Goal: Find specific page/section: Find specific page/section

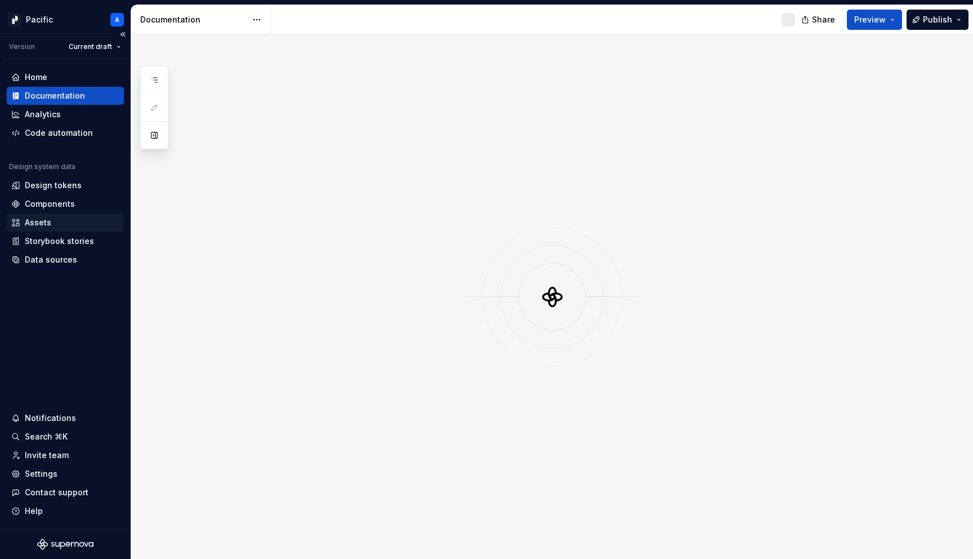
click at [71, 224] on div "Assets" at bounding box center [65, 222] width 108 height 11
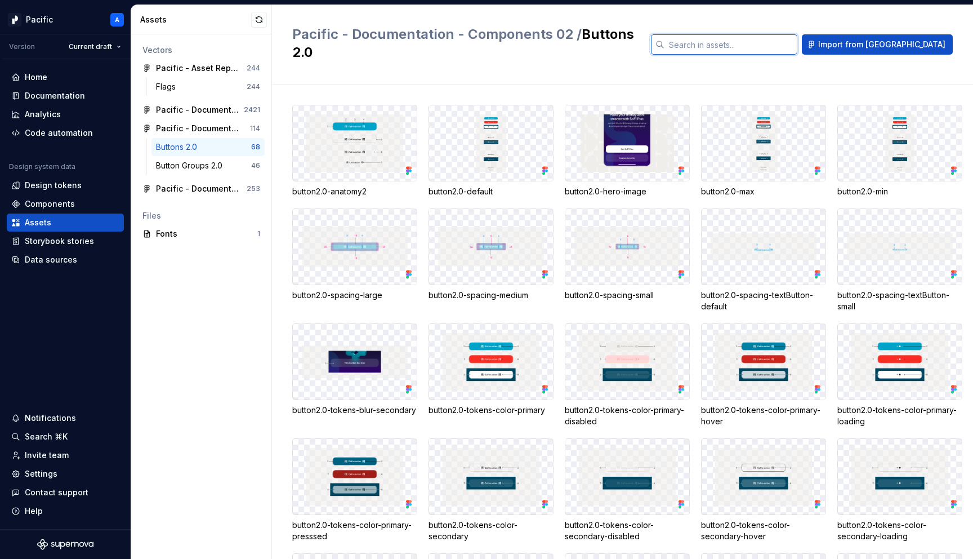
click at [796, 38] on input "text" at bounding box center [731, 44] width 133 height 20
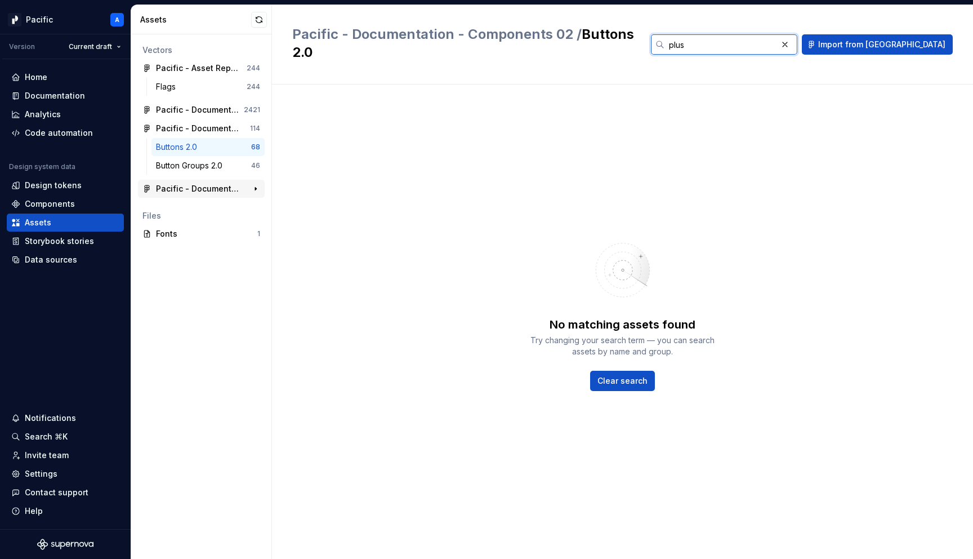
type input "plus"
click at [206, 184] on div "Pacific - Documentation - Patterns 01" at bounding box center [198, 188] width 84 height 11
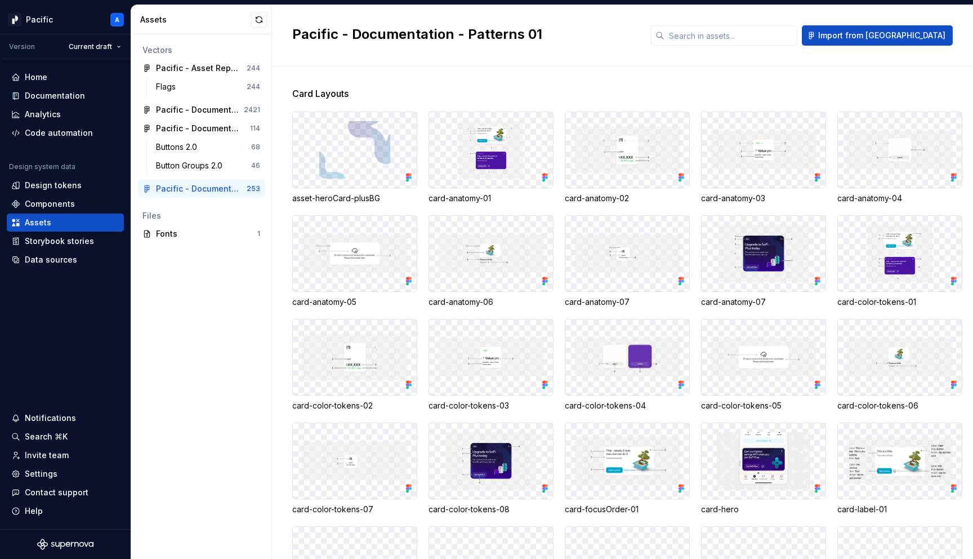
click at [383, 155] on img at bounding box center [354, 149] width 71 height 57
